Goal: Information Seeking & Learning: Learn about a topic

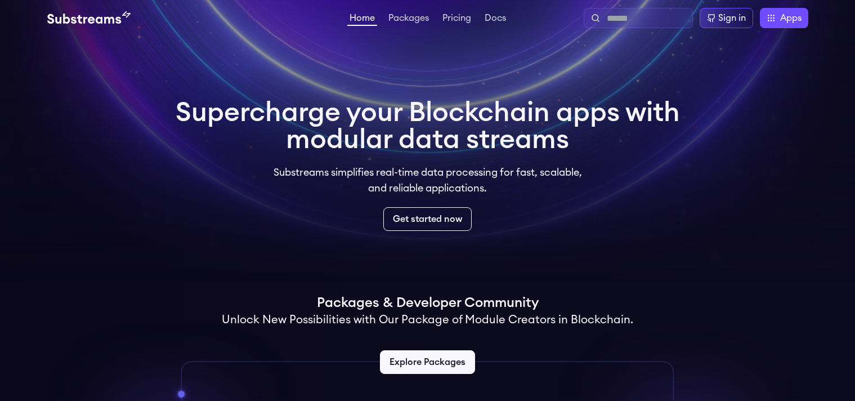
click at [653, 18] on input "text" at bounding box center [646, 19] width 81 height 14
type input "*"
type input "*******"
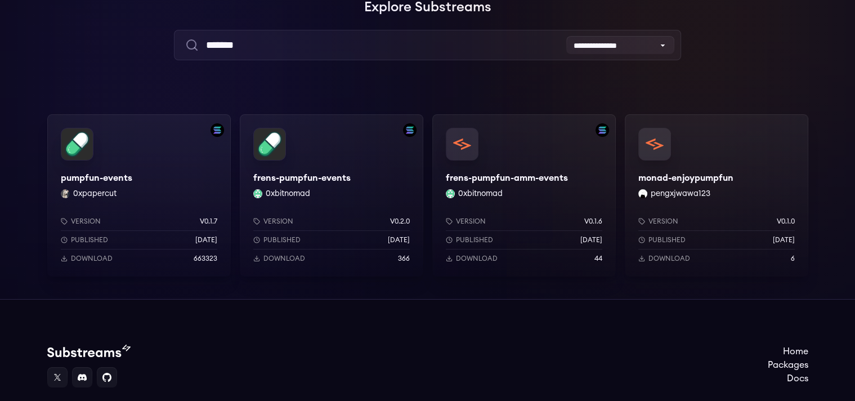
scroll to position [117, 0]
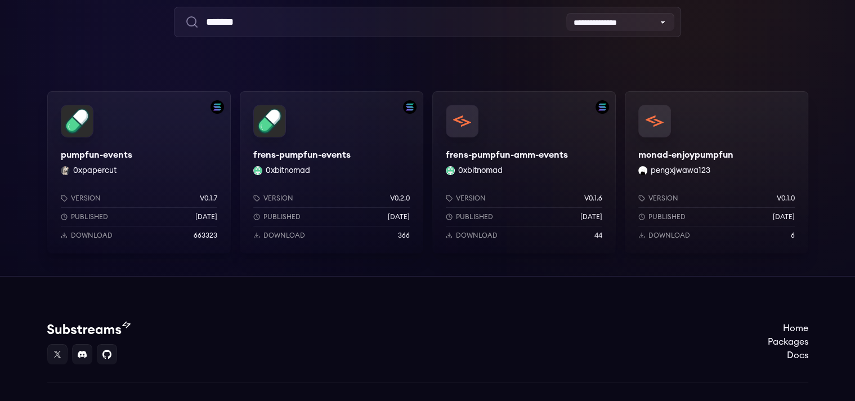
click at [108, 150] on div "pumpfun-events 0xpapercut Version v0.1.7 Published 10 months ago Download 663323" at bounding box center [138, 172] width 183 height 162
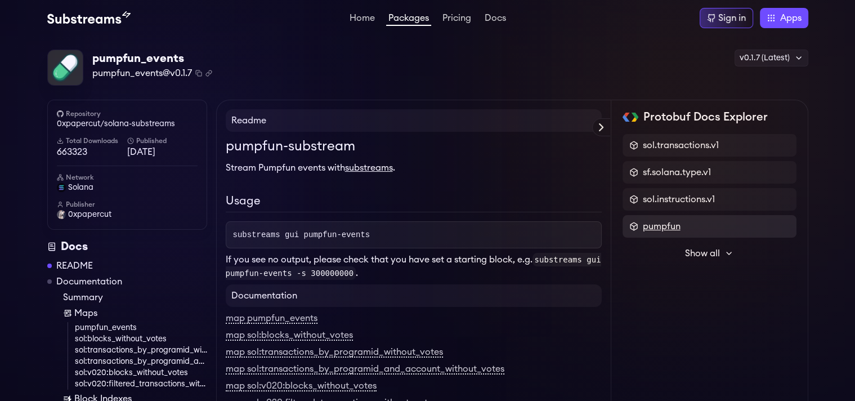
click at [679, 223] on span "pumpfun" at bounding box center [661, 226] width 38 height 14
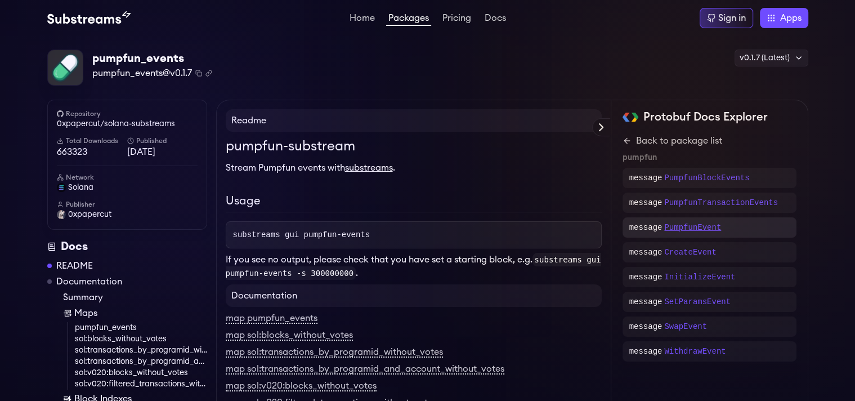
click at [693, 225] on p "PumpfunEvent" at bounding box center [692, 227] width 57 height 11
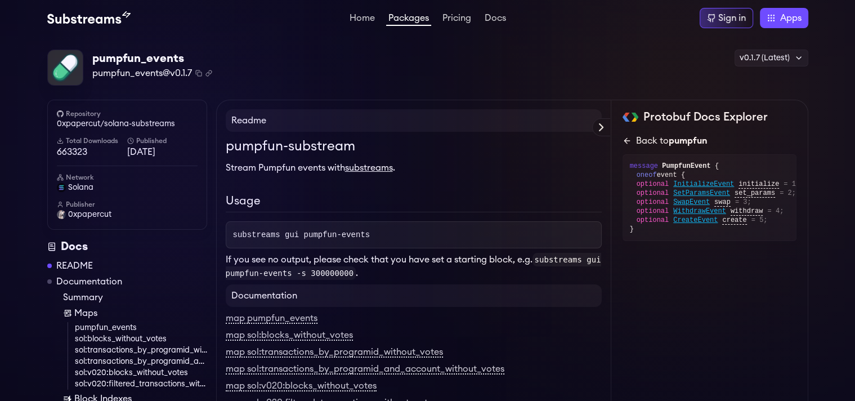
click at [626, 137] on icon at bounding box center [626, 140] width 9 height 9
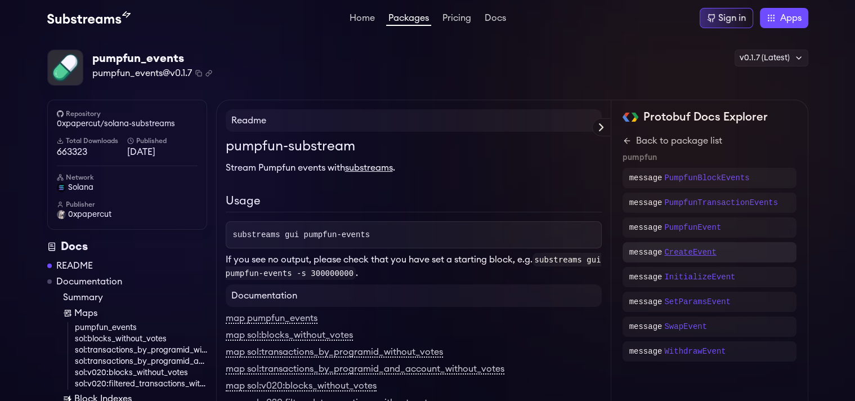
click at [703, 252] on p "CreateEvent" at bounding box center [690, 251] width 52 height 11
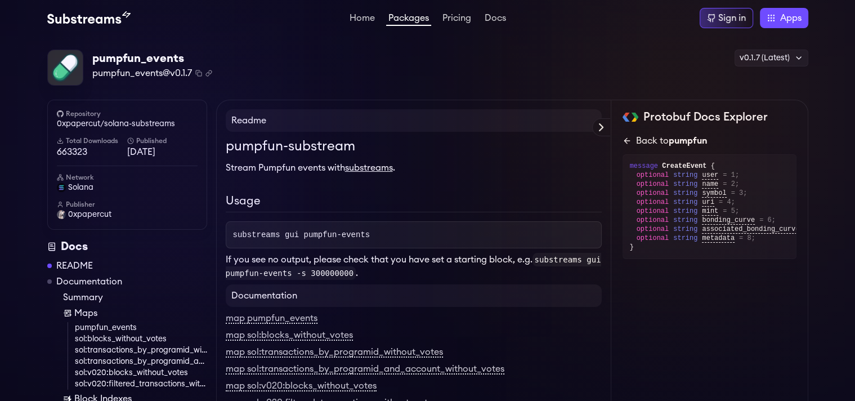
click at [629, 138] on icon at bounding box center [626, 140] width 9 height 9
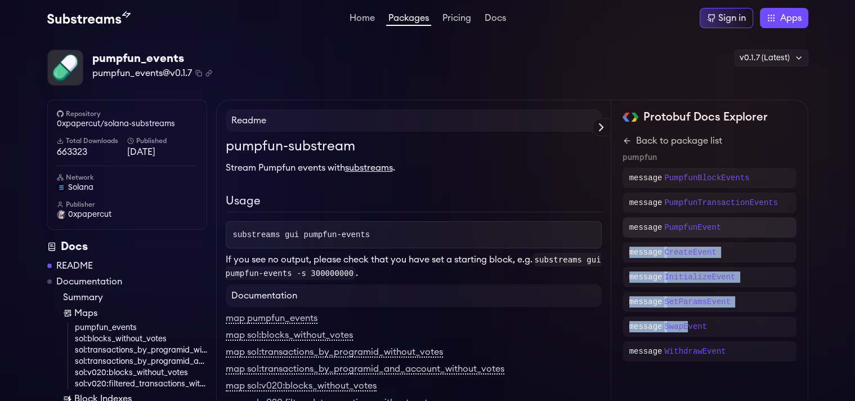
drag, startPoint x: 682, startPoint y: 331, endPoint x: 790, endPoint y: 232, distance: 146.1
click at [790, 232] on div "Back to package list pumpfun message PumpfunBlockEvents message PumpfunTransact…" at bounding box center [709, 247] width 174 height 227
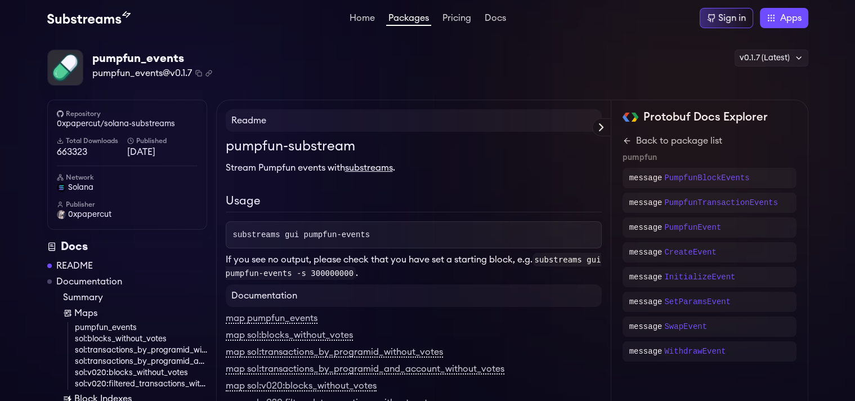
click at [785, 366] on div "sol.transactions.v1 sf.solana.type.v1 sol.instructions.v1 pumpfun Show all sf.s…" at bounding box center [709, 261] width 174 height 255
click at [698, 178] on p "PumpfunBlockEvents" at bounding box center [706, 177] width 85 height 11
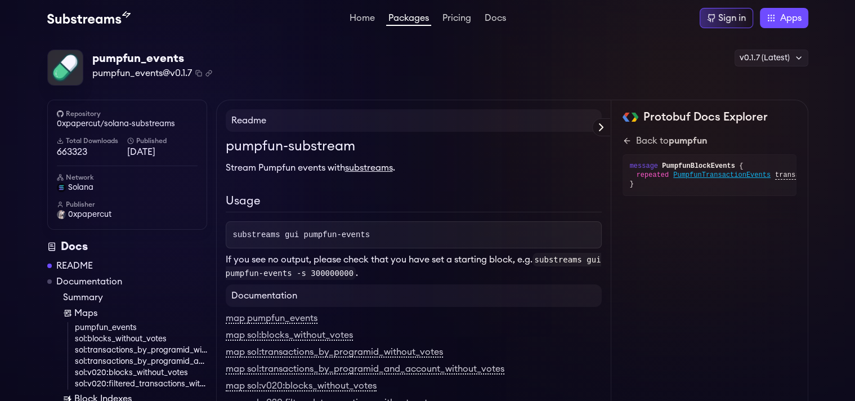
drag, startPoint x: 684, startPoint y: 205, endPoint x: 712, endPoint y: 201, distance: 27.8
click at [709, 201] on div "sol.transactions.v1 sf.solana.type.v1 sol.instructions.v1 pumpfun Show all sf.s…" at bounding box center [709, 179] width 174 height 90
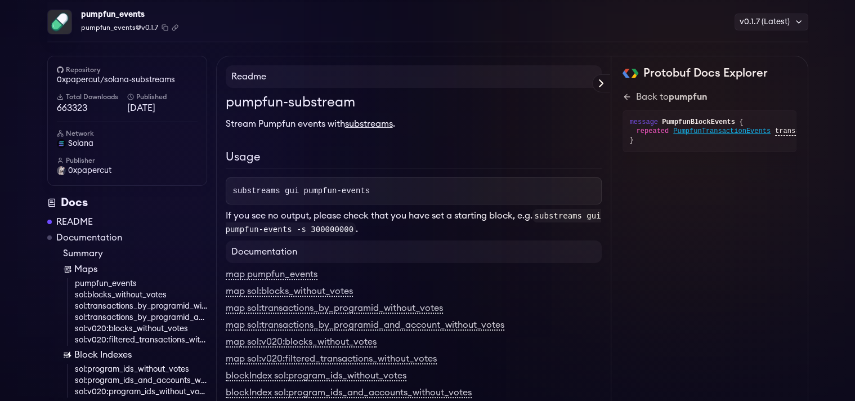
scroll to position [71, 0]
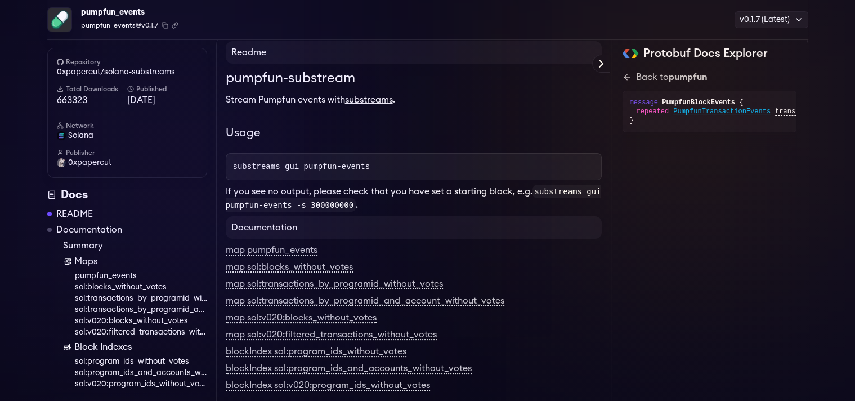
click at [385, 99] on link "substreams" at bounding box center [369, 99] width 48 height 9
click at [126, 274] on link "pumpfun_events" at bounding box center [141, 275] width 132 height 11
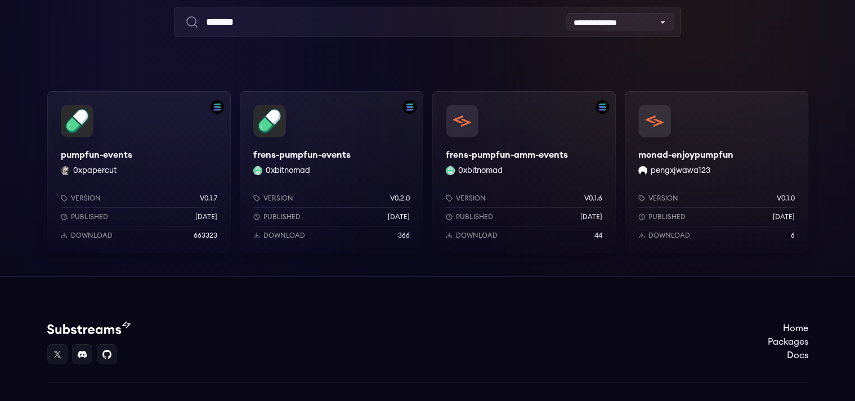
scroll to position [117, 0]
click at [688, 136] on div "monad-enjoypumpfun pengxjwawa123 Version v0.1.0 Published [DATE] Download 6" at bounding box center [715, 172] width 183 height 162
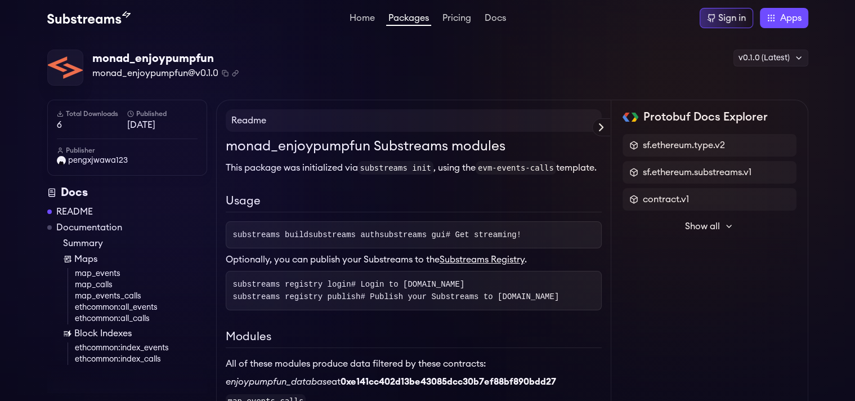
click at [713, 227] on span "Show all" at bounding box center [702, 226] width 35 height 14
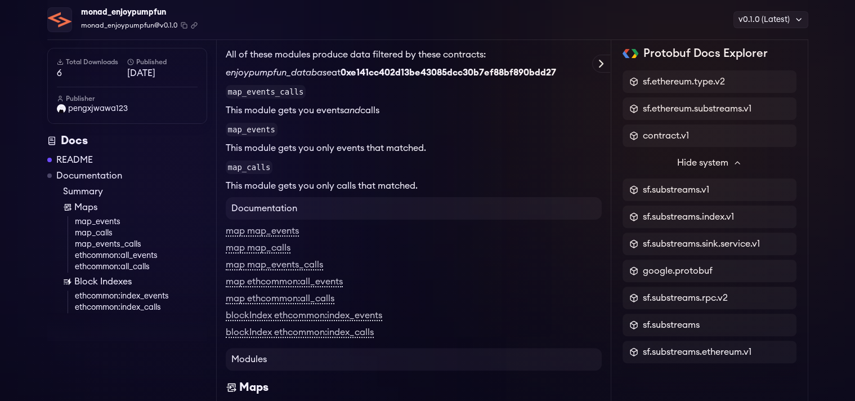
scroll to position [286, 0]
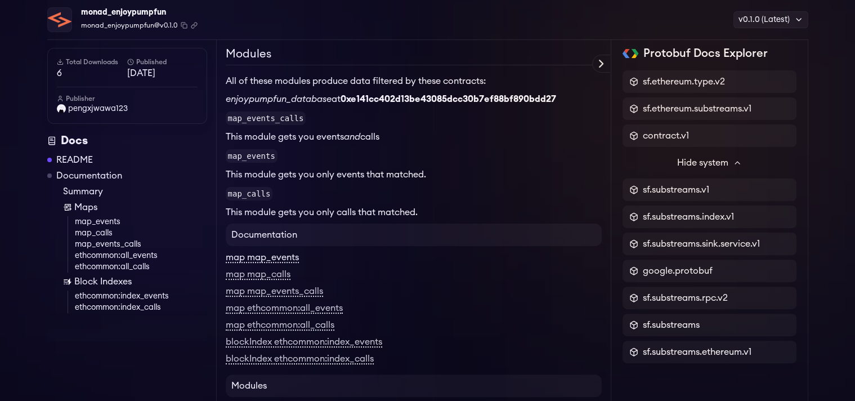
click at [284, 263] on link "map map_events" at bounding box center [262, 258] width 73 height 10
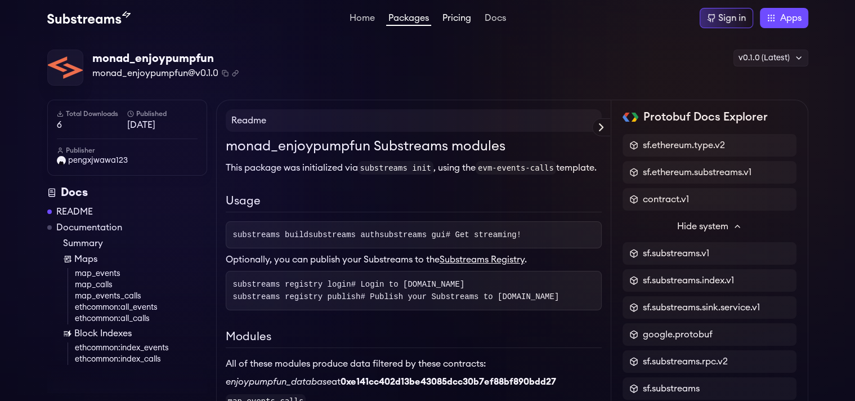
click at [461, 18] on link "Pricing" at bounding box center [456, 19] width 33 height 11
